Goal: Check status: Check status

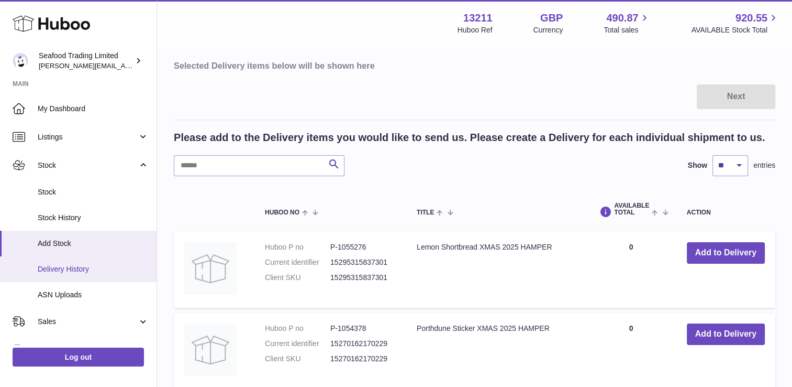
click at [62, 269] on span "Delivery History" at bounding box center [93, 269] width 111 height 10
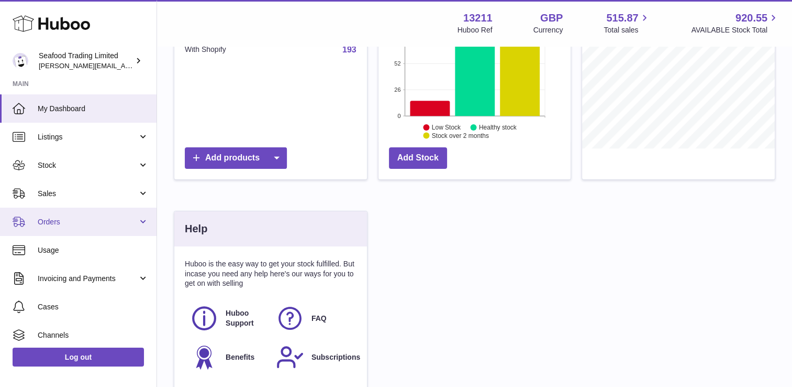
scroll to position [262, 0]
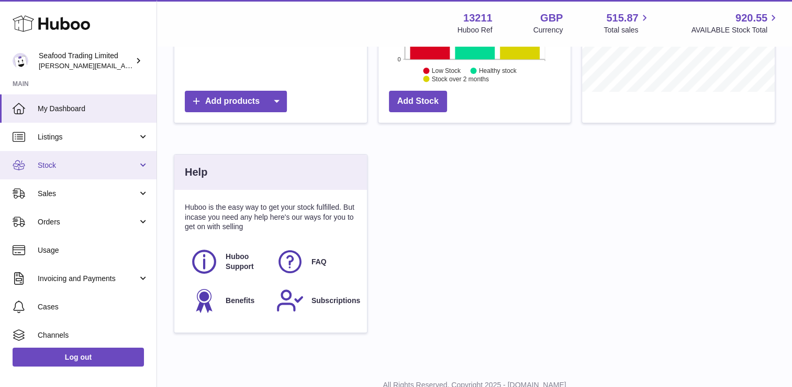
click at [97, 166] on span "Stock" at bounding box center [88, 165] width 100 height 10
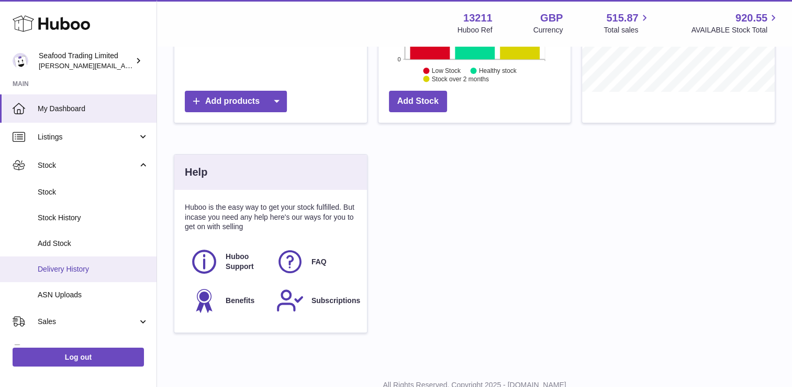
click at [59, 264] on span "Delivery History" at bounding box center [93, 269] width 111 height 10
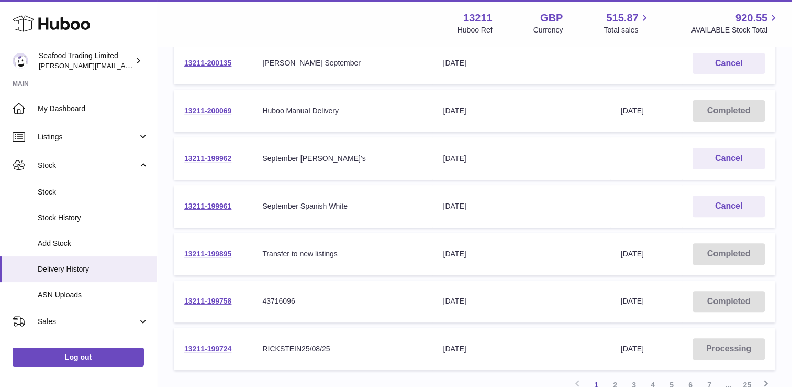
scroll to position [367, 0]
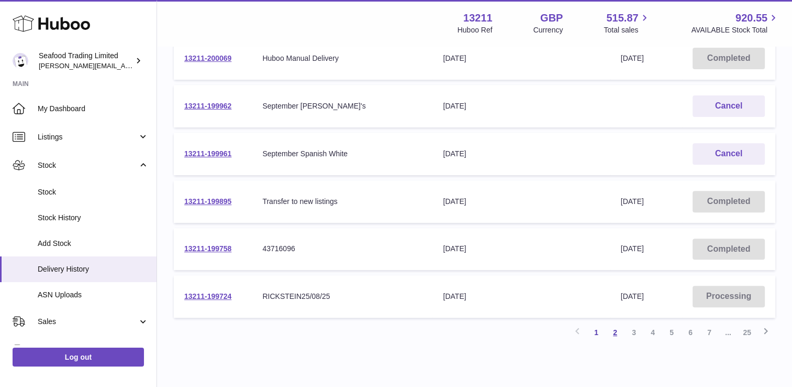
click at [616, 329] on link "2" at bounding box center [615, 332] width 19 height 19
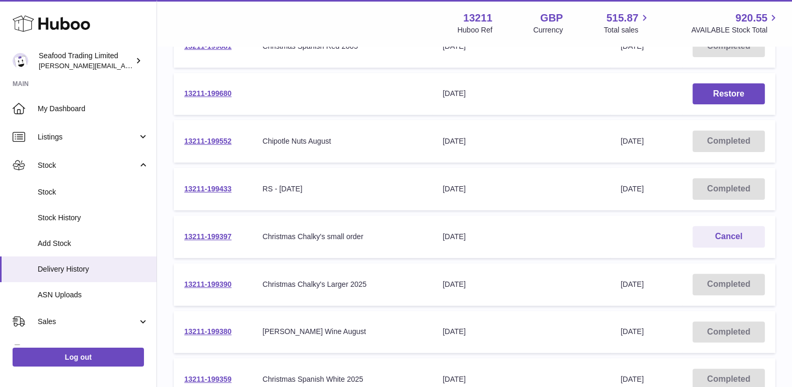
scroll to position [361, 0]
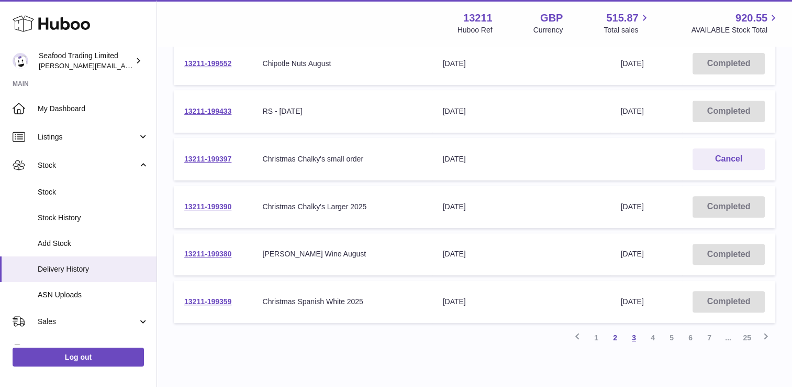
click at [632, 333] on link "3" at bounding box center [634, 337] width 19 height 19
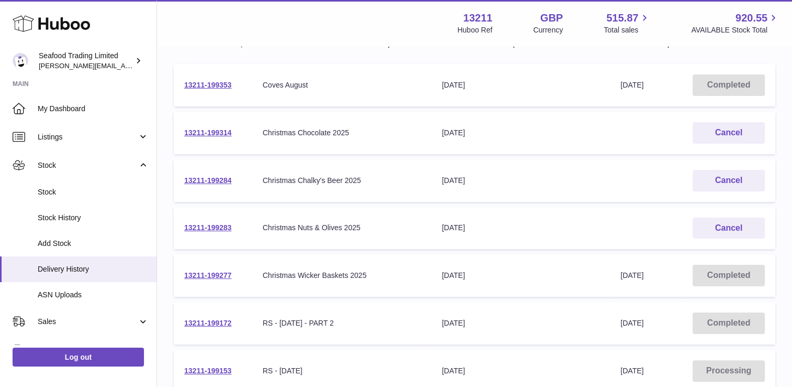
scroll to position [152, 0]
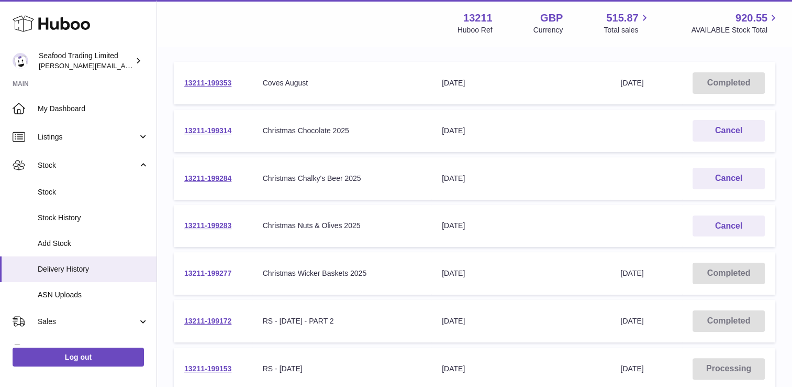
click at [221, 270] on link "13211-199277" at bounding box center [207, 273] width 47 height 8
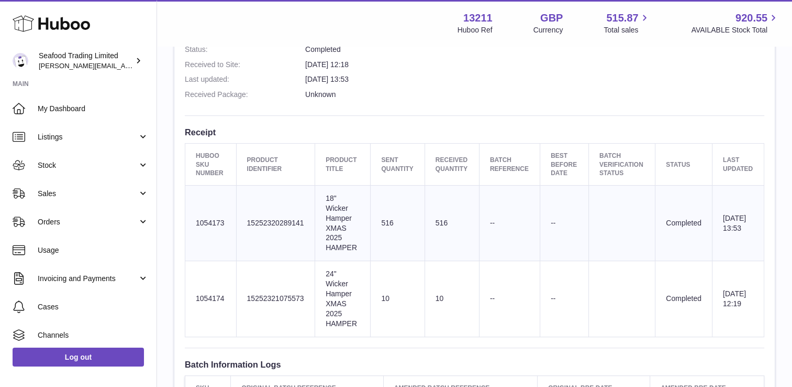
scroll to position [419, 0]
